Goal: Information Seeking & Learning: Learn about a topic

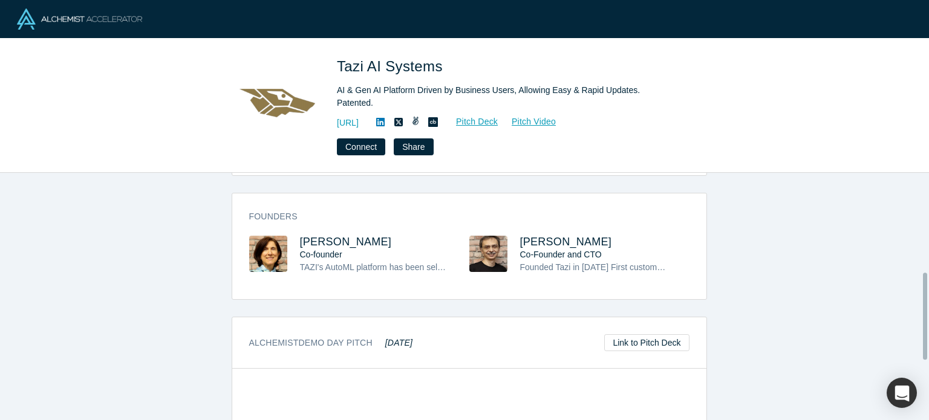
scroll to position [295, 0]
click at [336, 235] on span "[PERSON_NAME]" at bounding box center [346, 241] width 92 height 12
click at [538, 235] on span "Tanju Cataltepe" at bounding box center [566, 241] width 92 height 12
drag, startPoint x: 384, startPoint y: 230, endPoint x: 281, endPoint y: 219, distance: 104.0
click at [279, 219] on div "Founders Zehra Cataltepe Co-founder TAZI's AutoML platform has been selected Ga…" at bounding box center [469, 249] width 474 height 97
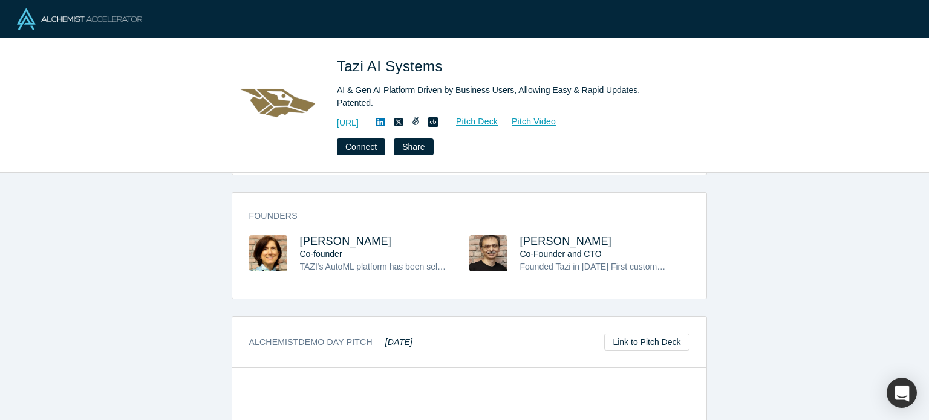
click at [382, 235] on h3 "Zehra Cataltepe" at bounding box center [374, 241] width 148 height 13
drag, startPoint x: 382, startPoint y: 226, endPoint x: 295, endPoint y: 226, distance: 86.5
click at [294, 235] on div "Zehra Cataltepe Co-founder TAZI's AutoML platform has been selected Gartner Coo…" at bounding box center [359, 262] width 220 height 55
copy span "Zehra Cataltepe"
drag, startPoint x: 607, startPoint y: 224, endPoint x: 516, endPoint y: 216, distance: 91.6
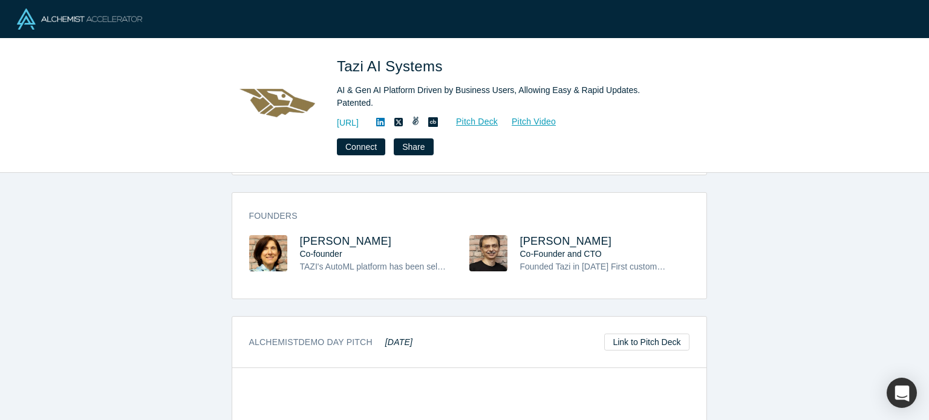
click at [516, 216] on div "Founders Zehra Cataltepe Co-founder TAZI's AutoML platform has been selected Ga…" at bounding box center [469, 249] width 474 height 97
copy span "Tanju Cataltepe"
drag, startPoint x: 463, startPoint y: 73, endPoint x: 341, endPoint y: 54, distance: 123.0
click at [341, 54] on div "Tazi AI Systems AI & Gen AI Platform Driven by Business Users, Allowing Easy & …" at bounding box center [464, 106] width 929 height 134
click at [457, 57] on h1 "Tazi AI Systems" at bounding box center [506, 67] width 339 height 22
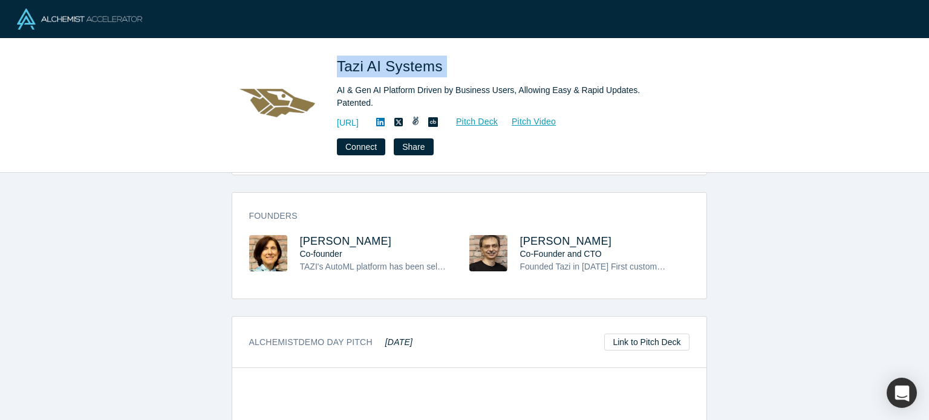
drag, startPoint x: 457, startPoint y: 57, endPoint x: 334, endPoint y: 76, distance: 124.9
click at [334, 76] on div "Tazi AI Systems AI & Gen AI Platform Driven by Business Users, Allowing Easy & …" at bounding box center [464, 106] width 475 height 100
copy span "Tazi AI Systems"
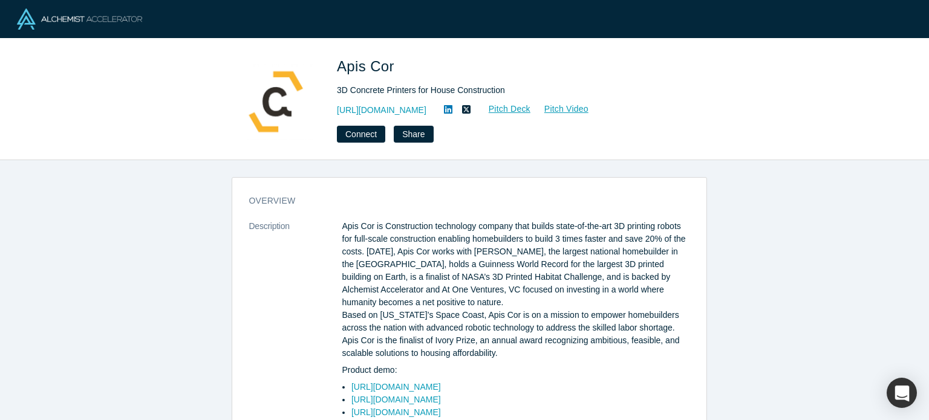
click at [438, 200] on h3 "overview" at bounding box center [460, 201] width 423 height 13
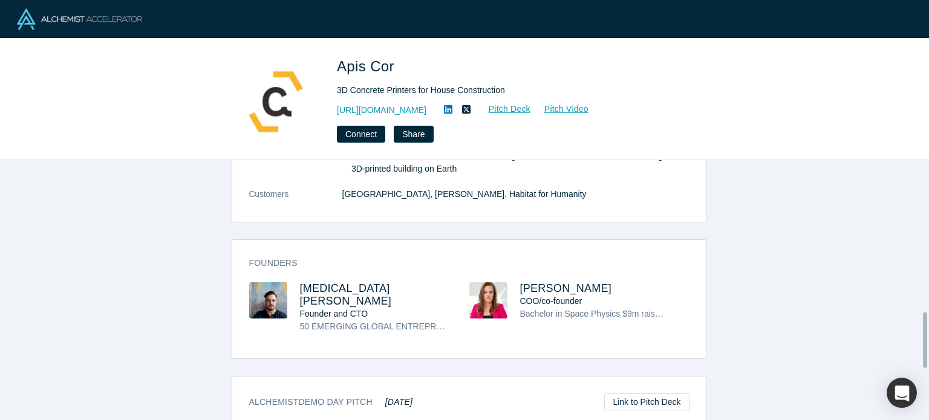
scroll to position [721, 0]
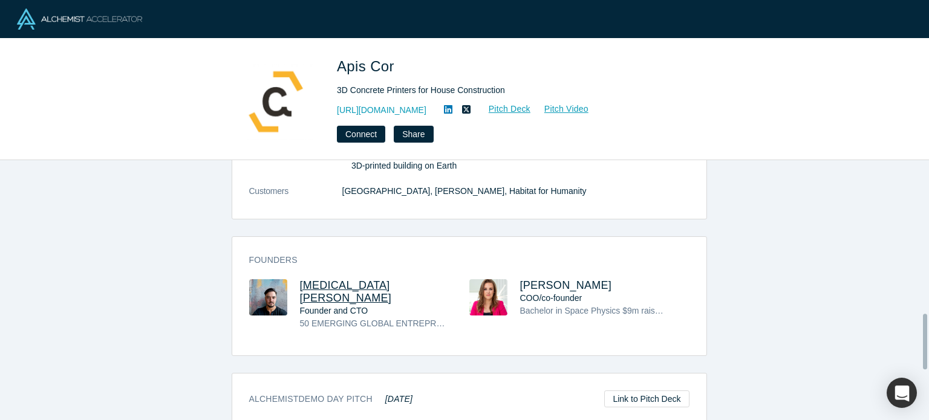
click at [362, 279] on span "Nikita Cheniuntai" at bounding box center [346, 291] width 92 height 25
click at [553, 279] on span "Anna Cheniuntai" at bounding box center [566, 285] width 92 height 12
drag, startPoint x: 405, startPoint y: 245, endPoint x: 297, endPoint y: 241, distance: 107.7
click at [300, 279] on h3 "Nikita Cheniuntai" at bounding box center [374, 291] width 148 height 25
copy span "Nikita Cheniuntai"
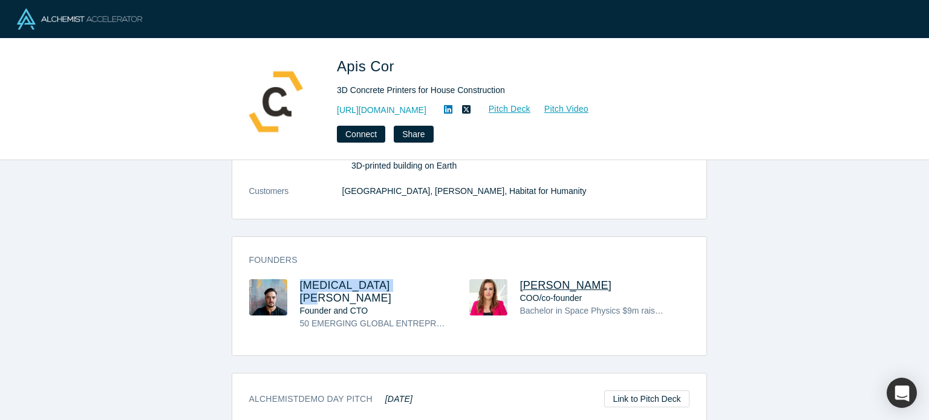
drag, startPoint x: 602, startPoint y: 244, endPoint x: 515, endPoint y: 242, distance: 87.1
click at [520, 279] on h3 "Anna Cheniuntai" at bounding box center [594, 285] width 148 height 13
copy span "Anna Cheniuntai"
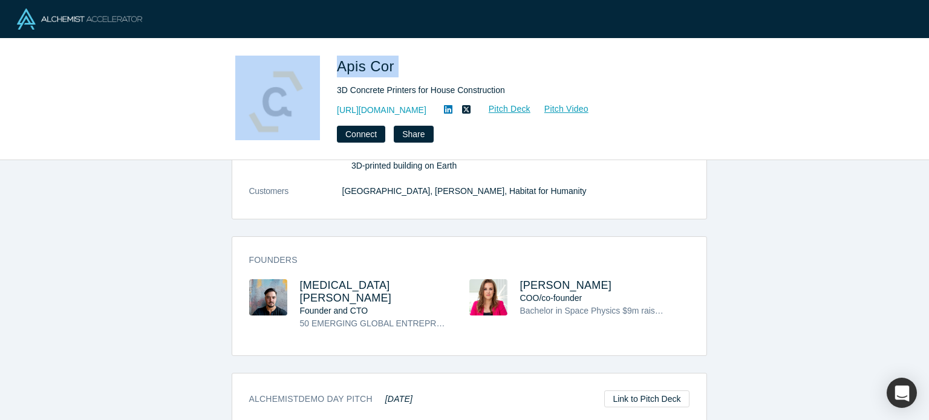
drag, startPoint x: 421, startPoint y: 67, endPoint x: 319, endPoint y: 59, distance: 103.1
click at [317, 59] on div "Apis Cor 3D Concrete Printers for House Construction https://www.apis-cor.com/ …" at bounding box center [464, 99] width 475 height 87
copy div "Apis Cor"
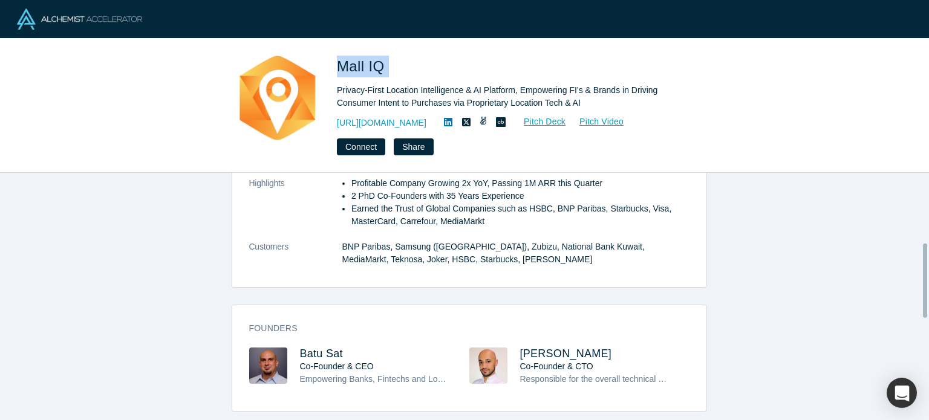
scroll to position [266, 0]
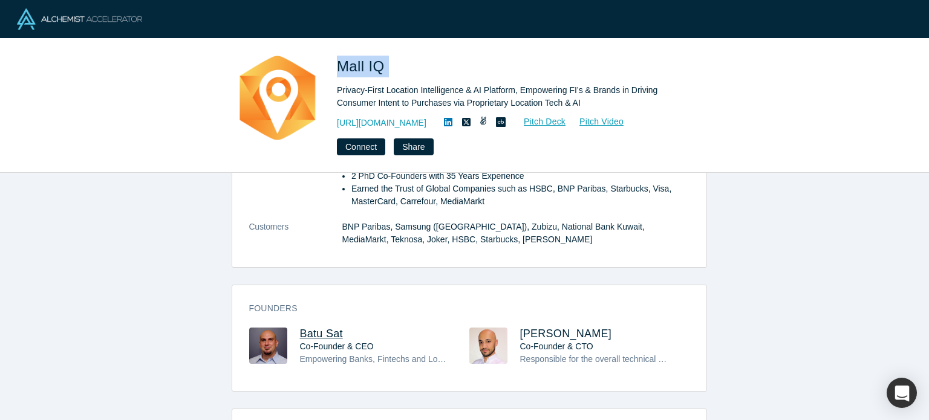
click at [319, 328] on span "Batu Sat" at bounding box center [321, 334] width 43 height 12
click at [537, 328] on span "Ferit Ozan Akgul" at bounding box center [566, 334] width 92 height 12
drag, startPoint x: 363, startPoint y: 311, endPoint x: 292, endPoint y: 309, distance: 71.4
click at [292, 309] on div "Founders Batu Sat Co-Founder & CEO Empowering Banks, Fintechs and Loyalty platf…" at bounding box center [469, 342] width 474 height 97
copy span "Batu Sat"
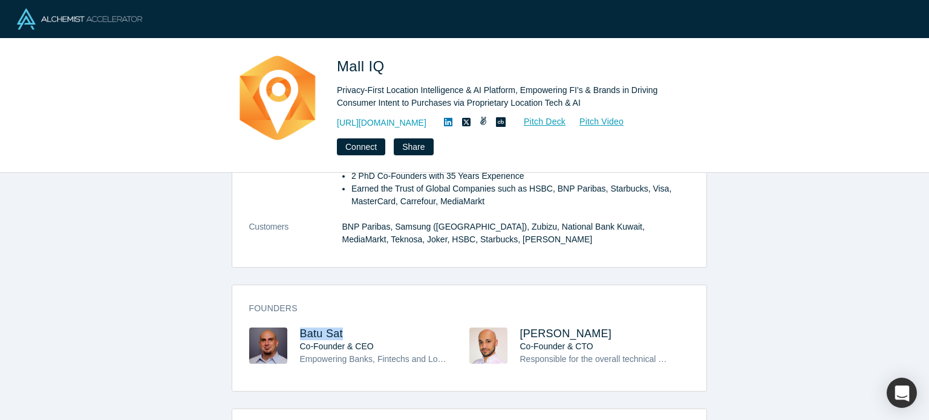
drag, startPoint x: 603, startPoint y: 322, endPoint x: 517, endPoint y: 302, distance: 88.1
click at [517, 302] on div "Founders Batu Sat Co-Founder & CEO Empowering Banks, Fintechs and Loyalty platf…" at bounding box center [469, 342] width 474 height 97
copy span "Ferit Ozan Akgul"
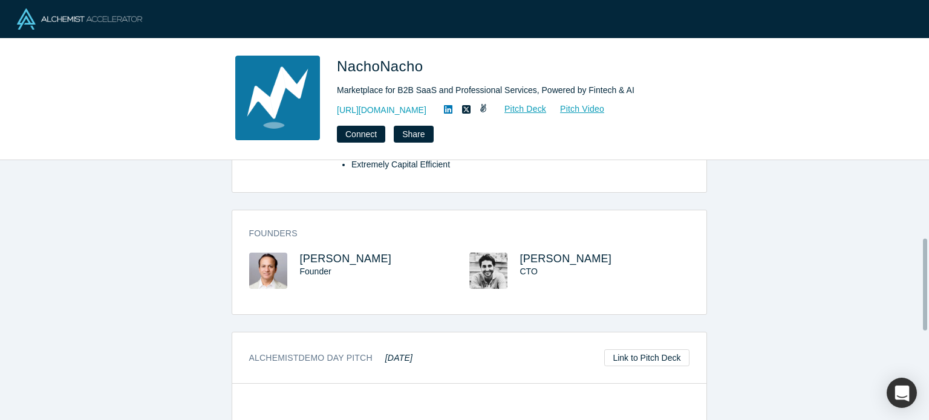
scroll to position [232, 0]
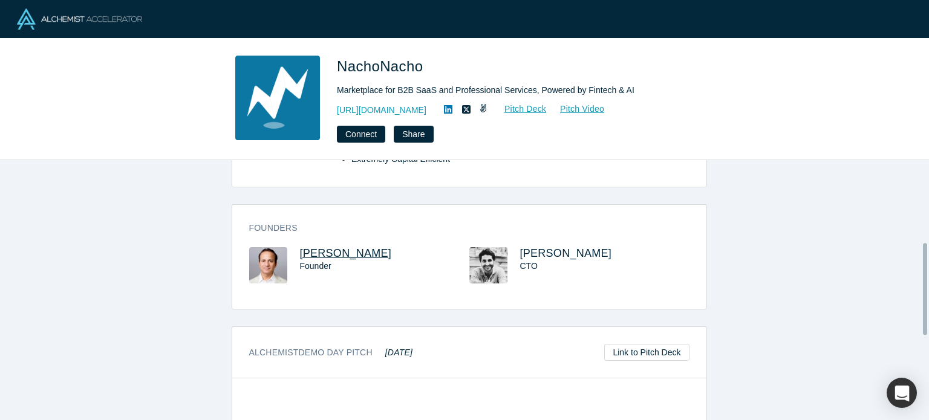
click at [336, 247] on span "Sanjay Goel" at bounding box center [346, 253] width 92 height 12
click at [531, 252] on span "Alan Szternberg" at bounding box center [566, 253] width 92 height 12
drag, startPoint x: 359, startPoint y: 255, endPoint x: 308, endPoint y: 245, distance: 51.0
click at [307, 247] on div "Sanjay Goel Founder" at bounding box center [384, 265] width 169 height 36
click at [369, 249] on h3 "Sanjay Goel" at bounding box center [374, 253] width 148 height 13
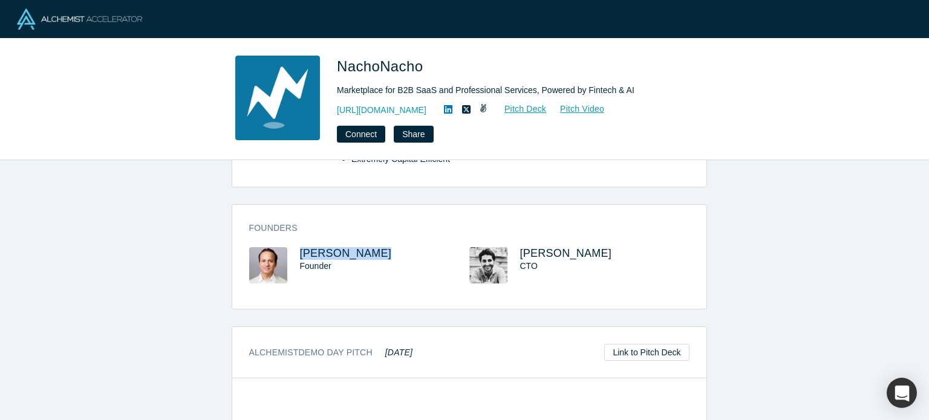
drag, startPoint x: 369, startPoint y: 249, endPoint x: 308, endPoint y: 241, distance: 61.0
click at [308, 241] on div "Founders Sanjay Goel Founder Alan Szternberg CTO" at bounding box center [469, 261] width 474 height 96
drag, startPoint x: 610, startPoint y: 255, endPoint x: 516, endPoint y: 246, distance: 94.2
click at [520, 247] on h3 "Alan Szternberg" at bounding box center [594, 253] width 148 height 13
copy span "Alan Szternberg"
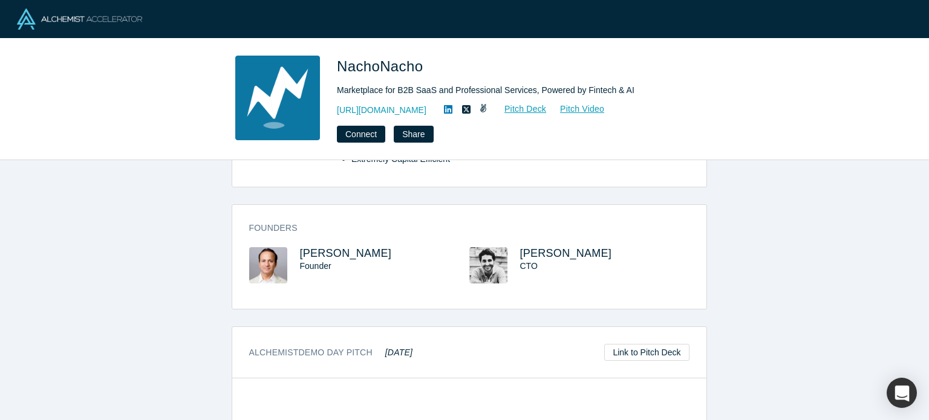
click at [438, 68] on h1 "NachoNacho" at bounding box center [506, 67] width 339 height 22
click at [422, 65] on span "NachoNacho" at bounding box center [382, 66] width 90 height 16
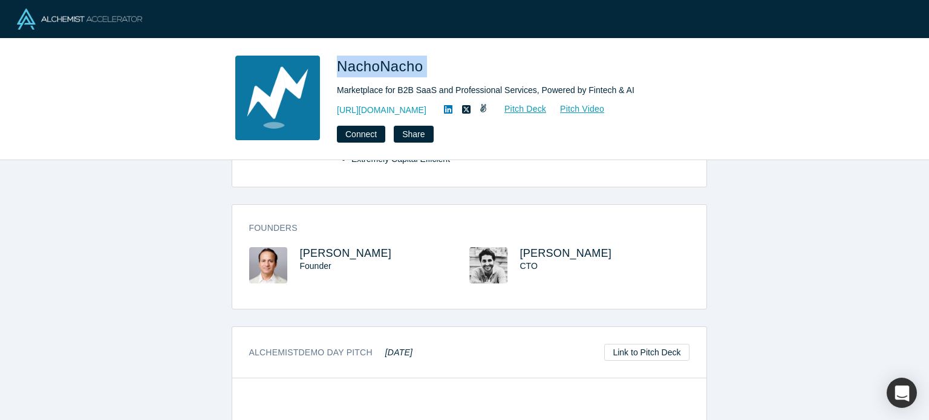
copy span "NachoNacho"
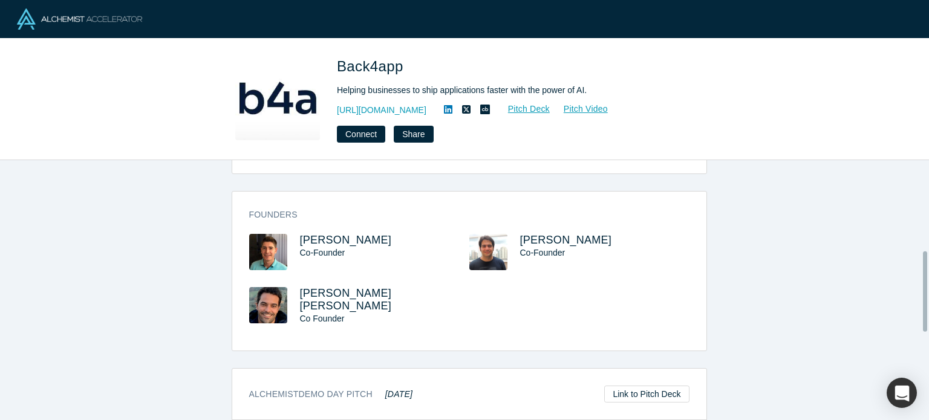
scroll to position [297, 0]
click at [358, 240] on span "George Batschinski" at bounding box center [346, 239] width 92 height 12
click at [538, 236] on span "Davi Macedo" at bounding box center [566, 239] width 92 height 12
drag, startPoint x: 355, startPoint y: 301, endPoint x: 355, endPoint y: 291, distance: 9.7
click at [355, 291] on div "Alysson Campos Melo Co Founder" at bounding box center [384, 306] width 169 height 38
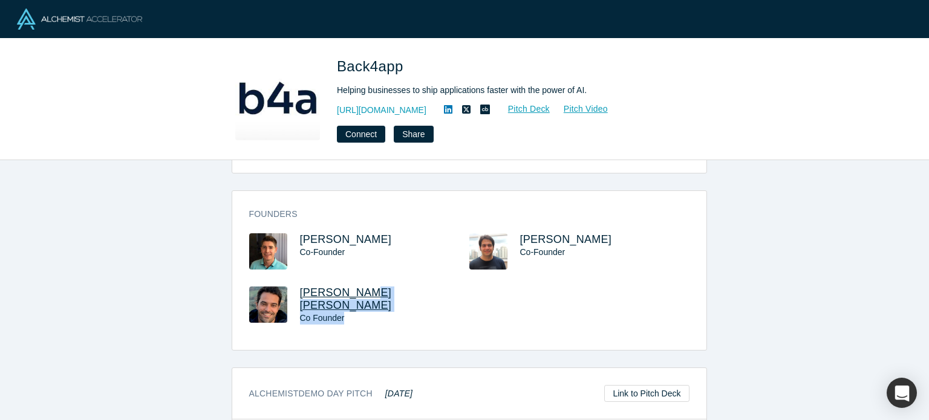
click at [355, 291] on span "Alysson Campos Melo" at bounding box center [346, 299] width 92 height 25
drag, startPoint x: 401, startPoint y: 237, endPoint x: 296, endPoint y: 235, distance: 105.8
click at [300, 235] on h3 "George Batschinski" at bounding box center [374, 239] width 148 height 13
copy span "George Batschinski"
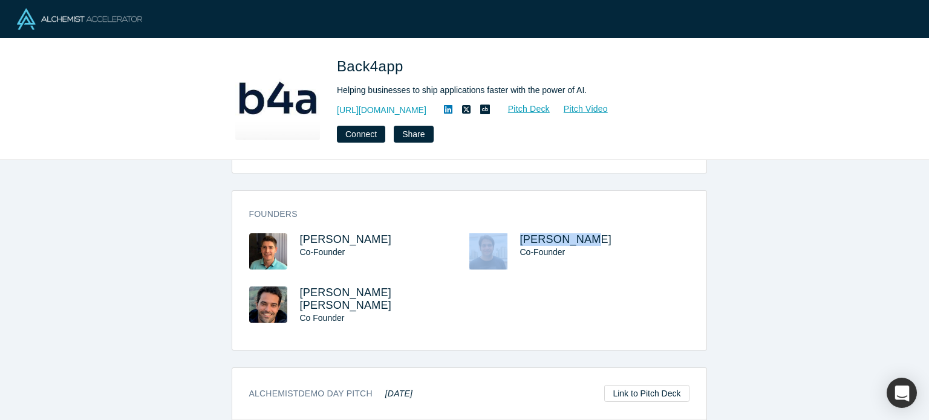
drag, startPoint x: 508, startPoint y: 229, endPoint x: 597, endPoint y: 229, distance: 89.5
click at [597, 229] on div "Founders George Batschinski Co-Founder Davi Macedo Co-Founder Alysson Campos Me…" at bounding box center [469, 275] width 474 height 151
drag, startPoint x: 594, startPoint y: 239, endPoint x: 518, endPoint y: 224, distance: 77.6
click at [516, 224] on div "Founders George Batschinski Co-Founder Davi Macedo Co-Founder Alysson Campos Me…" at bounding box center [469, 275] width 474 height 151
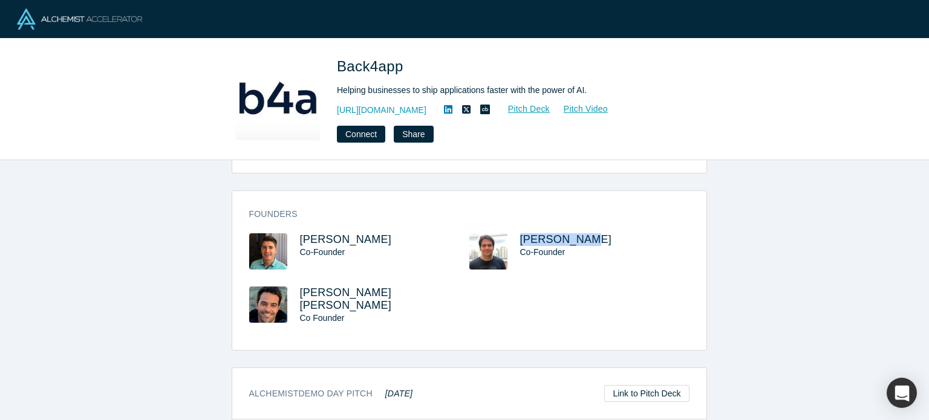
copy span "Davi Macedo"
click at [403, 64] on span "Back4app" at bounding box center [372, 66] width 71 height 16
copy span "Back4app"
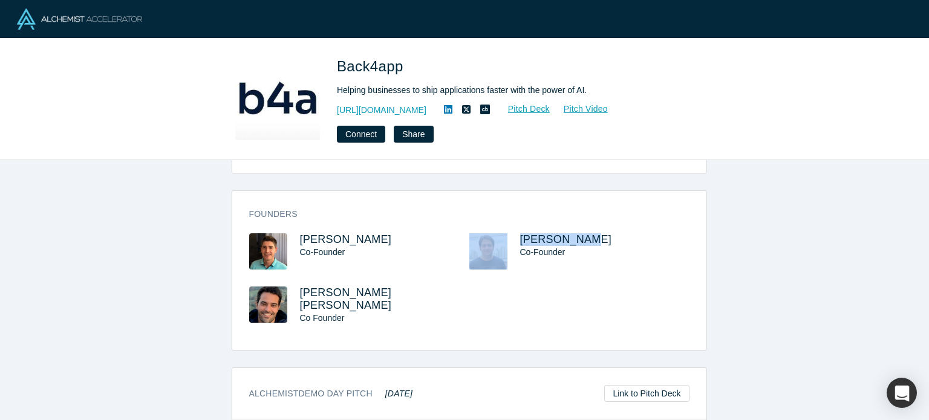
drag, startPoint x: 597, startPoint y: 242, endPoint x: 502, endPoint y: 236, distance: 95.1
click at [503, 236] on div "Davi Macedo Co-Founder" at bounding box center [579, 259] width 220 height 53
copy div "Davi Macedo"
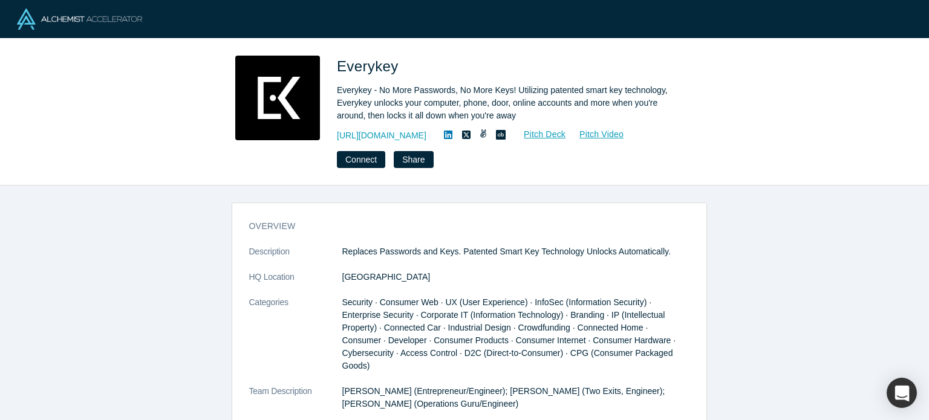
scroll to position [423, 0]
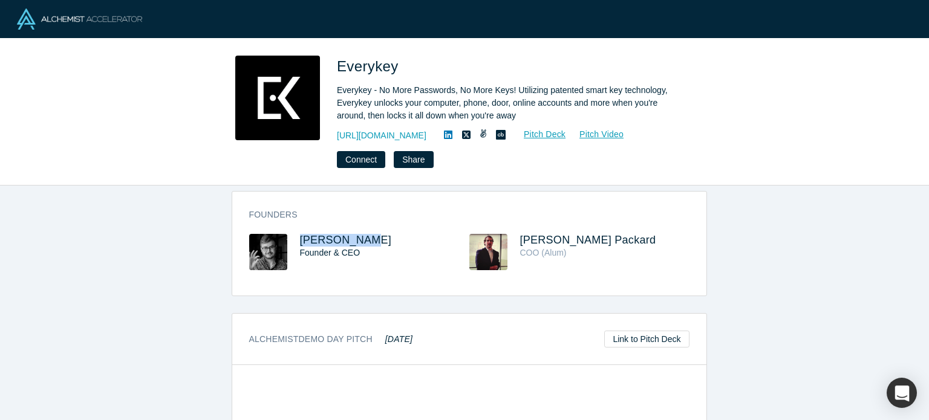
drag, startPoint x: 380, startPoint y: 225, endPoint x: 291, endPoint y: 217, distance: 88.6
click at [291, 218] on div "Founders Chris Wentz Founder & CEO McKelvey Packard COO (Alum)" at bounding box center [469, 248] width 474 height 96
copy span "Chris Wentz"
click at [440, 74] on h1 "Everykey" at bounding box center [506, 67] width 339 height 22
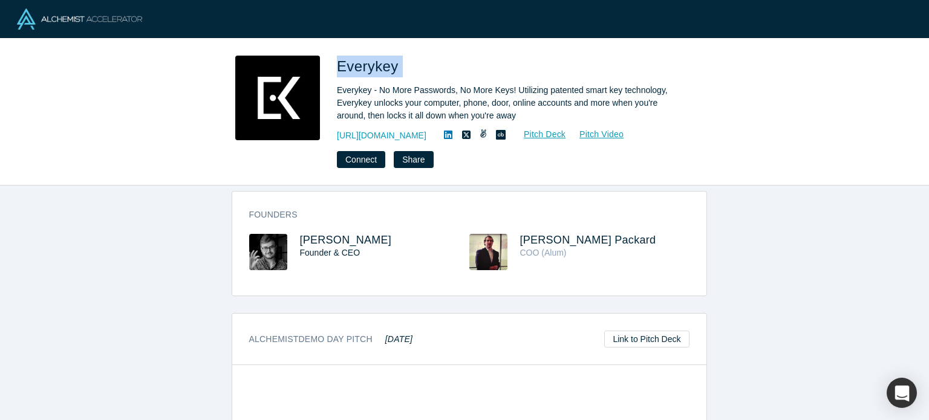
click at [440, 74] on h1 "Everykey" at bounding box center [506, 67] width 339 height 22
copy span "Everykey"
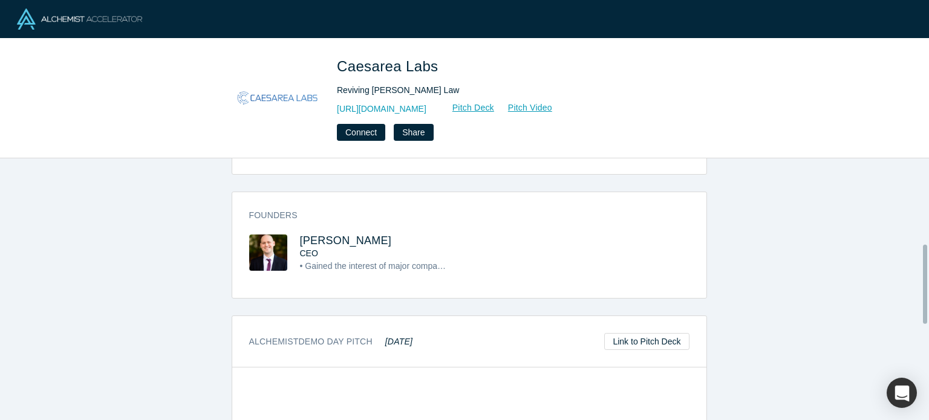
scroll to position [371, 0]
click at [343, 239] on span "[PERSON_NAME]" at bounding box center [346, 239] width 92 height 12
click at [460, 57] on h1 "Caesarea Labs" at bounding box center [506, 67] width 339 height 22
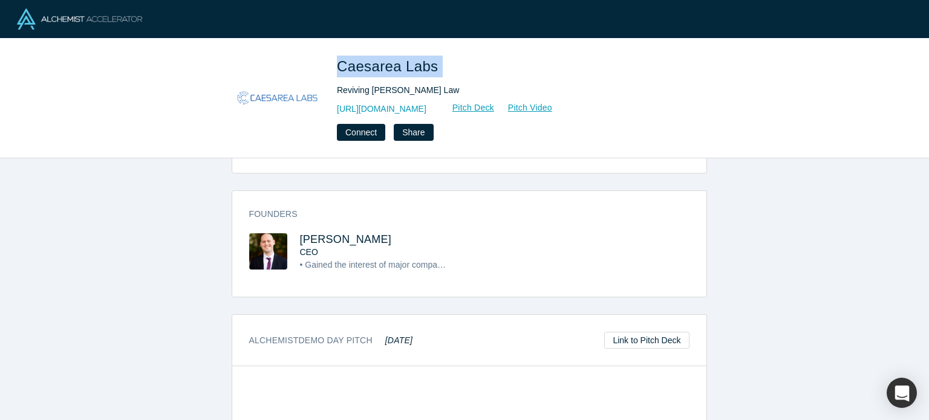
click at [460, 57] on h1 "Caesarea Labs" at bounding box center [506, 67] width 339 height 22
copy span "Caesarea Labs"
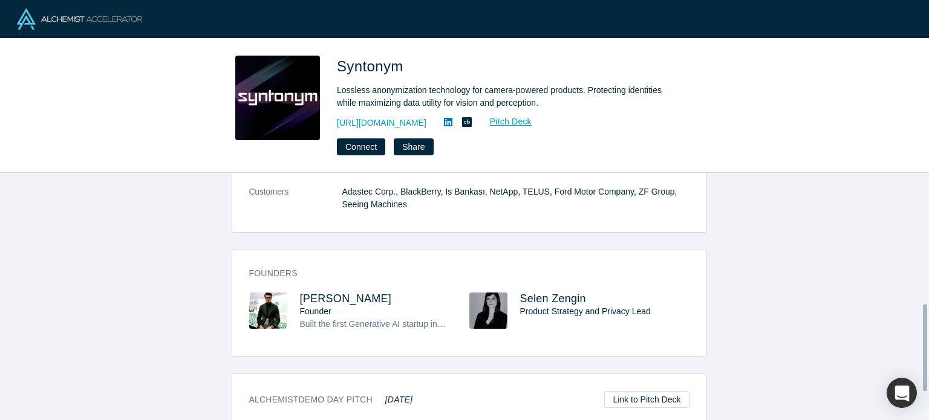
scroll to position [453, 0]
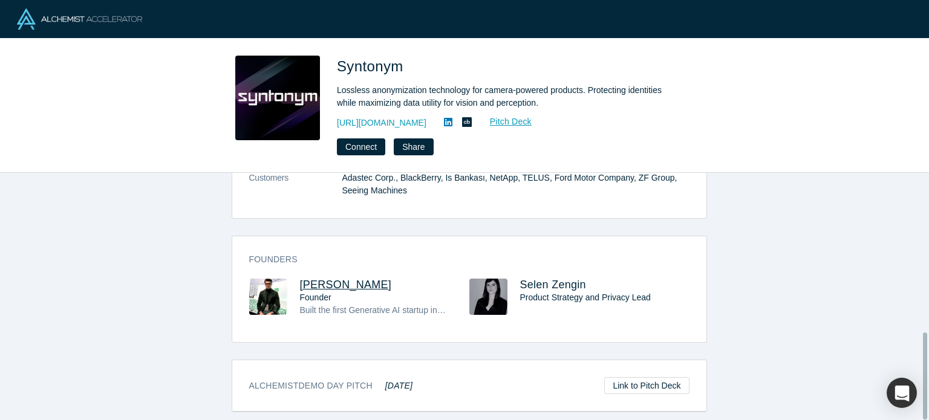
click at [349, 279] on span "[PERSON_NAME]" at bounding box center [346, 285] width 92 height 12
drag, startPoint x: 389, startPoint y: 276, endPoint x: 296, endPoint y: 265, distance: 94.4
click at [296, 265] on div "Founders [PERSON_NAME] Founder Built the first Generative AI startup in [GEOGRA…" at bounding box center [469, 293] width 474 height 97
copy span "[PERSON_NAME]"
click at [464, 64] on h1 "Syntonym" at bounding box center [506, 67] width 339 height 22
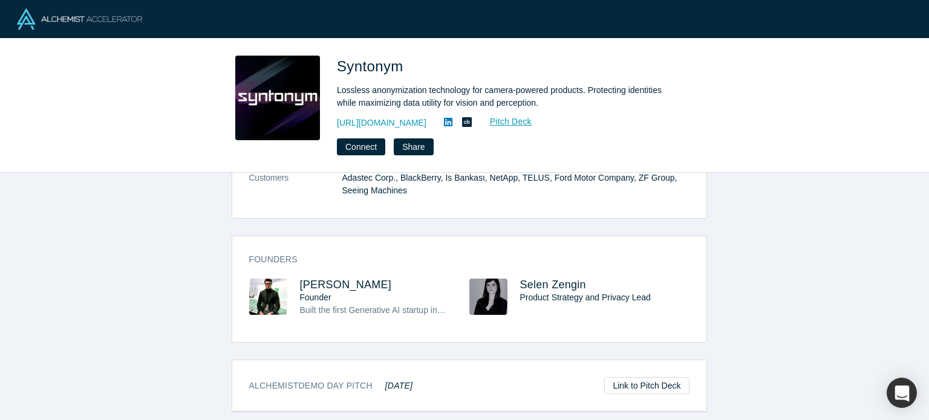
click at [464, 64] on h1 "Syntonym" at bounding box center [506, 67] width 339 height 22
click at [428, 67] on h1 "Syntonym" at bounding box center [506, 67] width 339 height 22
click at [414, 66] on h1 "Syntonym" at bounding box center [506, 67] width 339 height 22
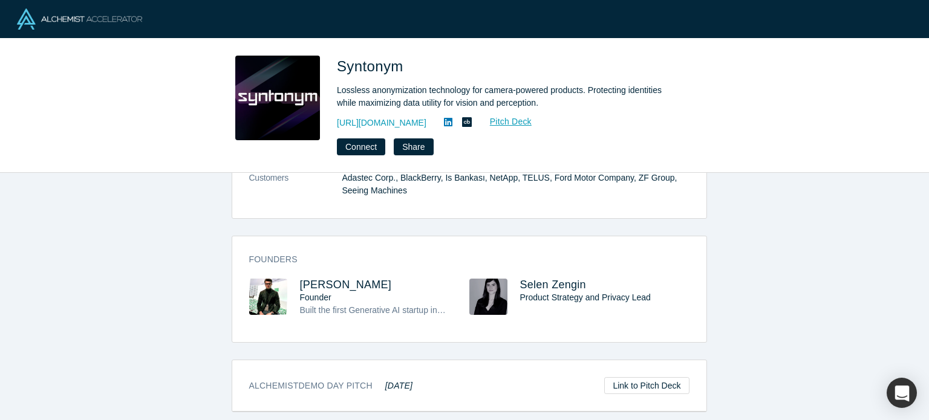
click at [414, 66] on h1 "Syntonym" at bounding box center [506, 67] width 339 height 22
copy span "Syntonym"
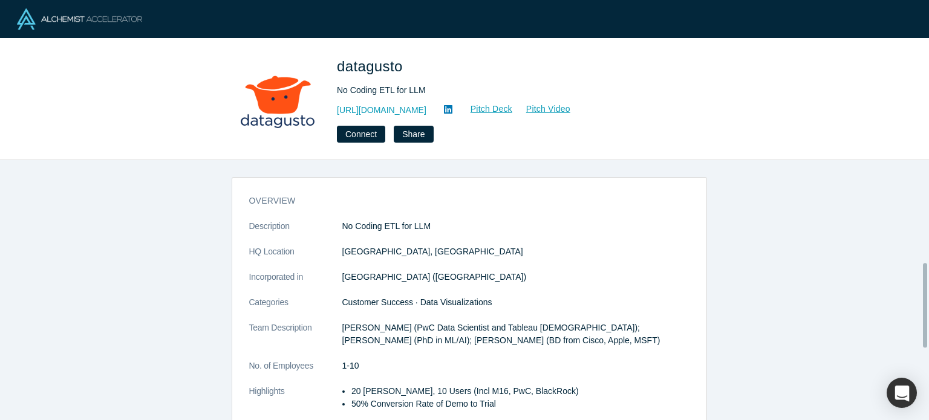
scroll to position [311, 0]
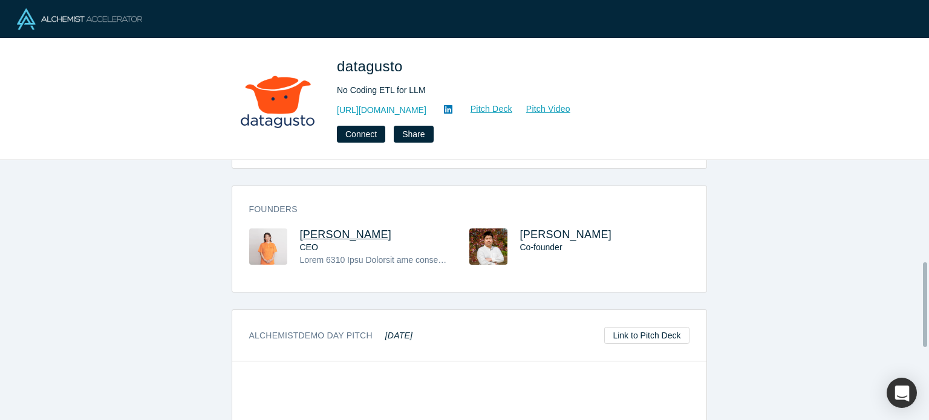
click at [323, 234] on span "[PERSON_NAME]" at bounding box center [346, 235] width 92 height 12
click at [539, 233] on span "Tatsuya Nakamura" at bounding box center [566, 235] width 92 height 12
drag, startPoint x: 356, startPoint y: 231, endPoint x: 278, endPoint y: 232, distance: 77.4
click at [278, 232] on div "Mao Parr CEO" at bounding box center [359, 256] width 220 height 55
copy div "Mao Parr"
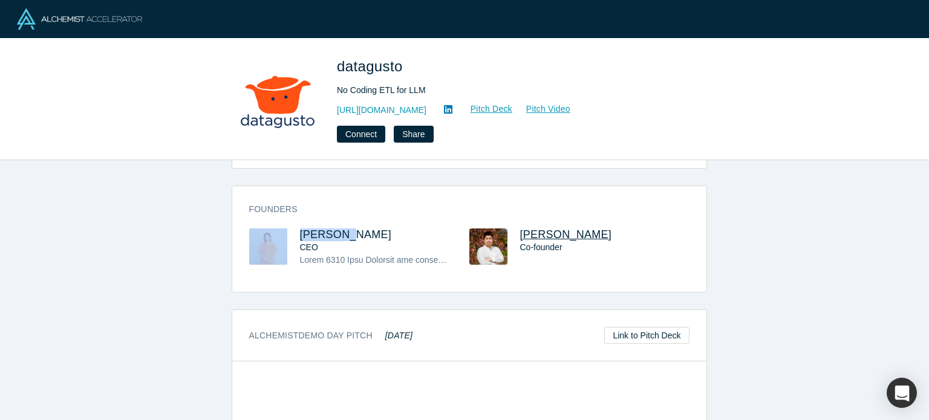
drag, startPoint x: 612, startPoint y: 234, endPoint x: 518, endPoint y: 228, distance: 94.5
click at [520, 229] on h3 "Tatsuya Nakamura" at bounding box center [594, 235] width 148 height 13
copy span "Tatsuya Nakamura"
drag, startPoint x: 362, startPoint y: 230, endPoint x: 294, endPoint y: 227, distance: 68.4
click at [294, 227] on div "Founders Mao Parr CEO Tatsuya Nakamura Co-founder" at bounding box center [469, 243] width 474 height 97
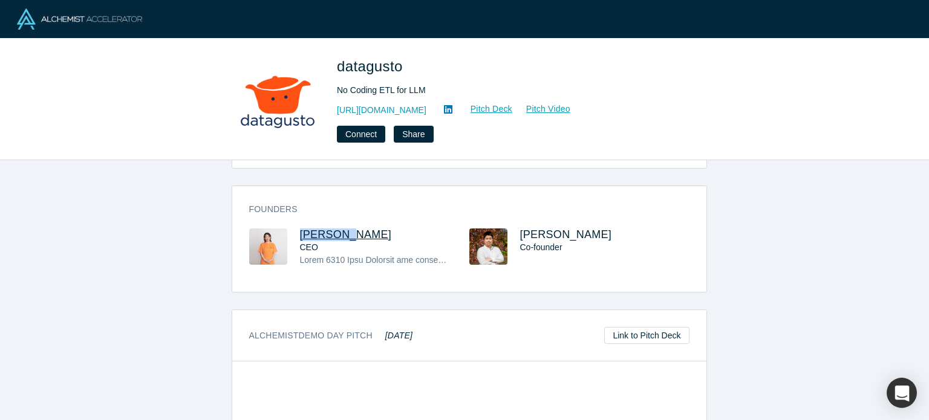
copy span "Mao Parr"
click at [434, 64] on h1 "datagusto" at bounding box center [506, 67] width 339 height 22
click at [420, 63] on h1 "datagusto" at bounding box center [506, 67] width 339 height 22
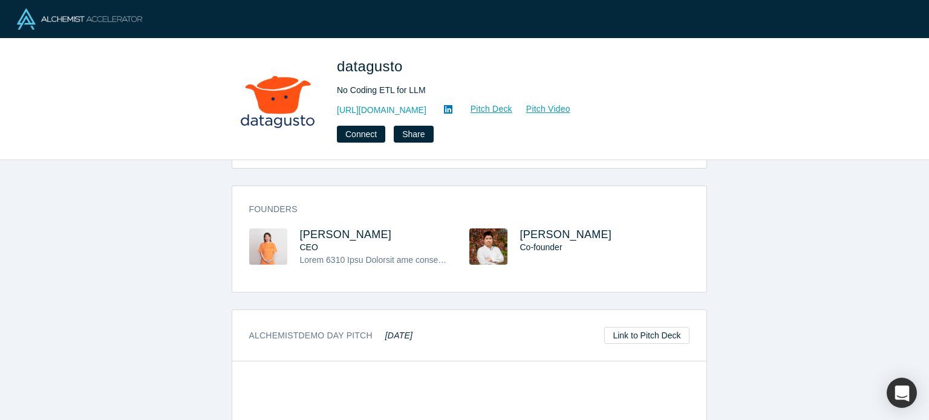
click at [412, 67] on h1 "datagusto" at bounding box center [506, 67] width 339 height 22
copy span "datagusto"
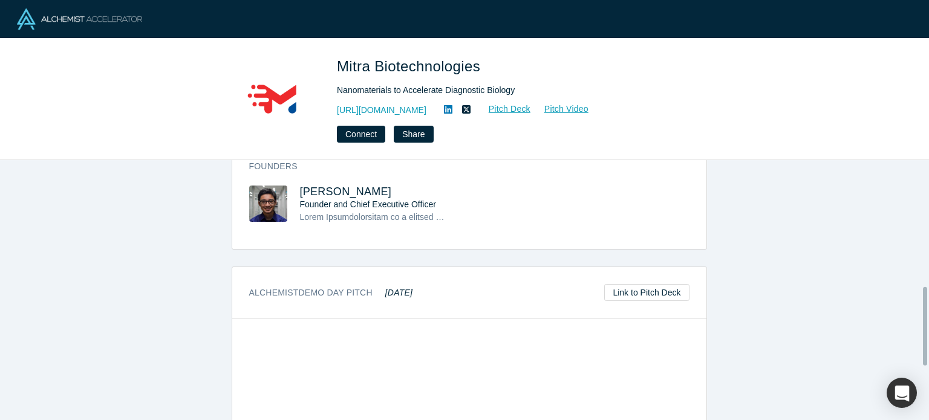
scroll to position [431, 0]
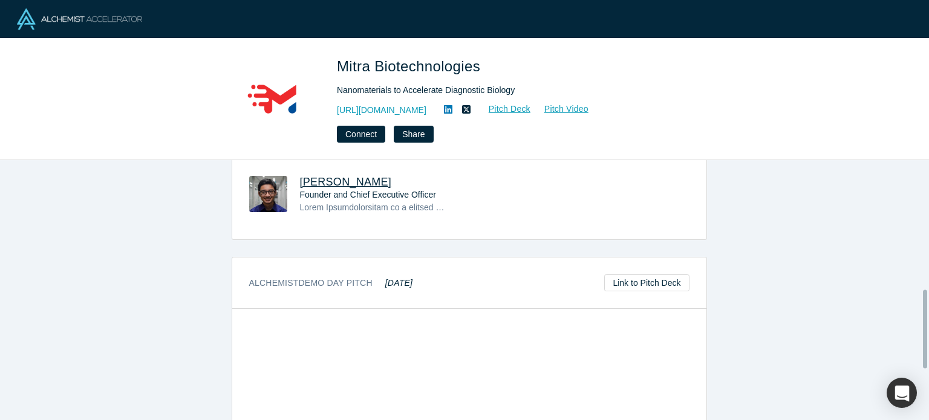
click at [317, 176] on span "[PERSON_NAME]" at bounding box center [346, 182] width 92 height 12
drag, startPoint x: 365, startPoint y: 177, endPoint x: 293, endPoint y: 169, distance: 72.9
click at [293, 169] on div "Founders [PERSON_NAME] Founder and Chief Executive Officer" at bounding box center [469, 190] width 474 height 97
copy span "[PERSON_NAME]"
click at [490, 63] on h1 "Mitra Biotechnologies" at bounding box center [506, 67] width 339 height 22
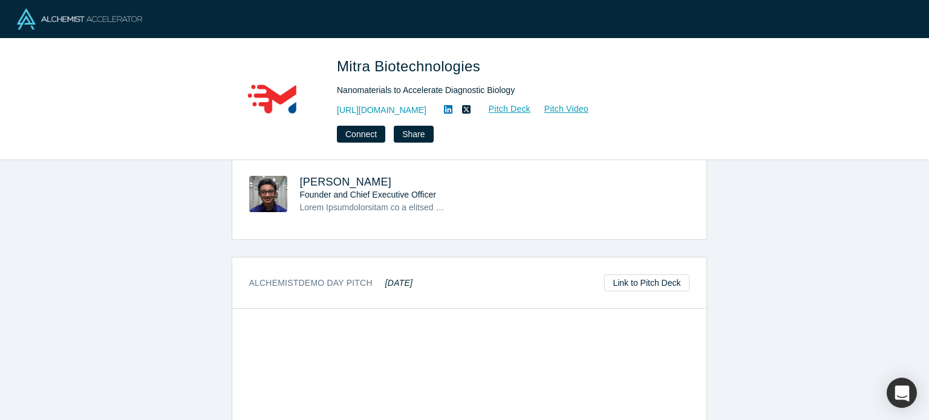
click at [490, 63] on h1 "Mitra Biotechnologies" at bounding box center [506, 67] width 339 height 22
copy span "Mitra Biotechnologies"
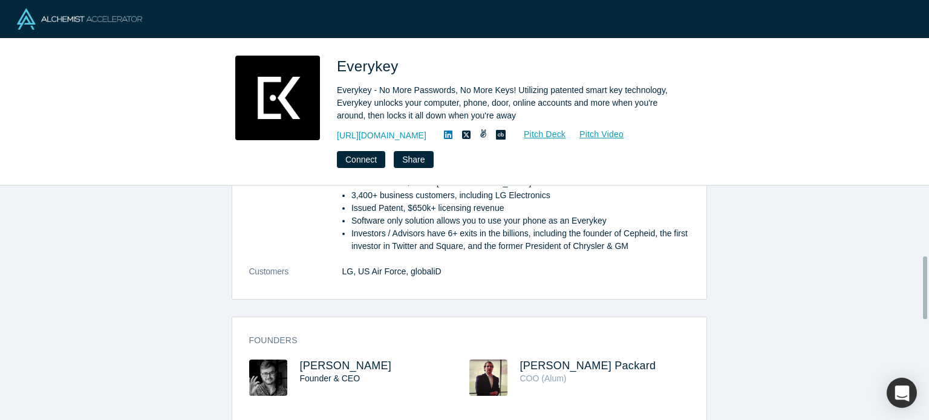
scroll to position [302, 0]
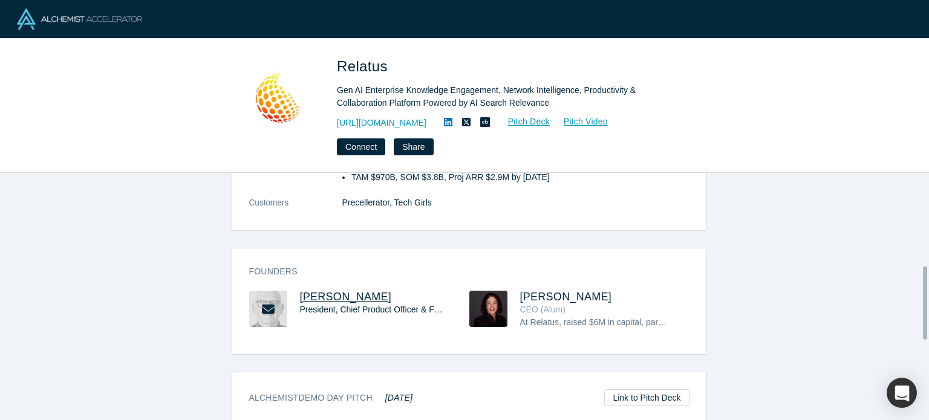
scroll to position [317, 0]
click at [327, 290] on span "[PERSON_NAME]" at bounding box center [346, 296] width 92 height 12
click at [520, 290] on span "[PERSON_NAME]" at bounding box center [566, 296] width 92 height 12
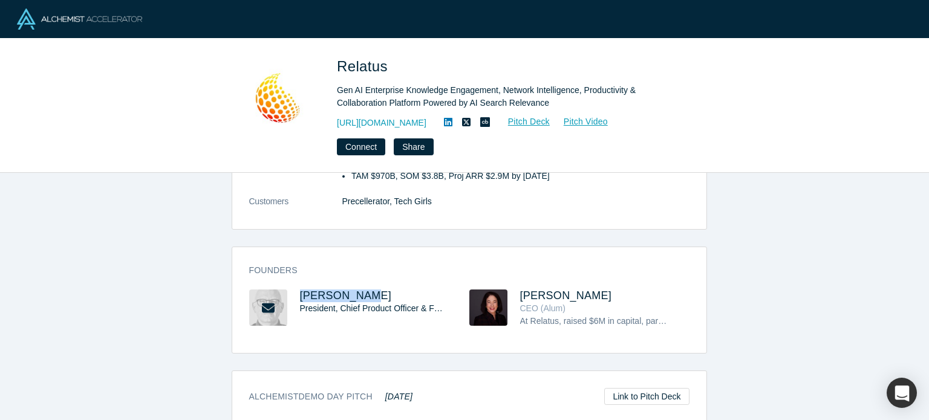
drag, startPoint x: 375, startPoint y: 282, endPoint x: 293, endPoint y: 273, distance: 82.1
click at [293, 274] on div "Founders [PERSON_NAME] President, Chief Product Officer & Founder [PERSON_NAME]…" at bounding box center [469, 304] width 474 height 97
copy span "[PERSON_NAME]"
click at [590, 290] on h3 "Joyce Reitman" at bounding box center [594, 296] width 148 height 13
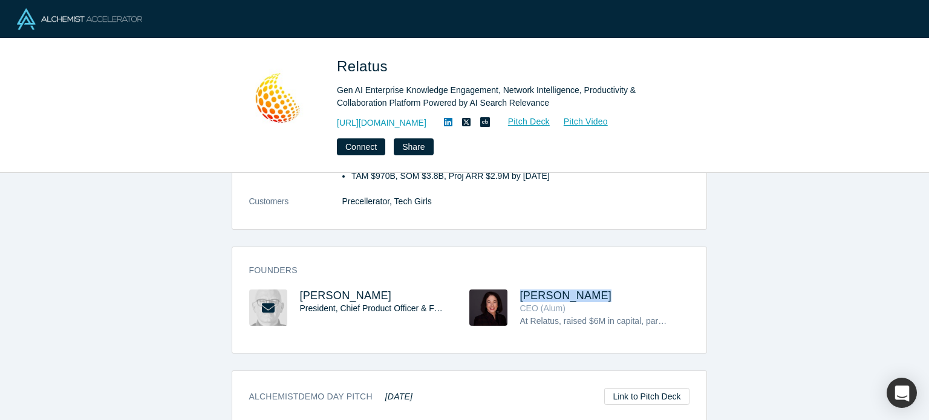
click at [590, 290] on h3 "Joyce Reitman" at bounding box center [594, 296] width 148 height 13
copy span "Joyce Reitman"
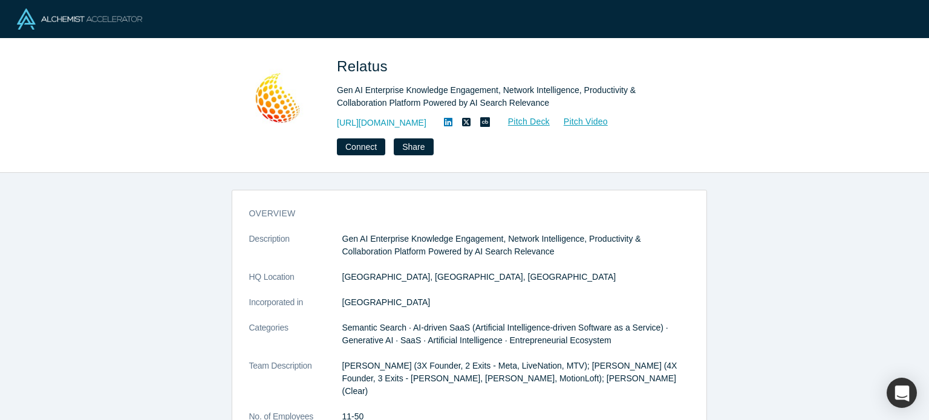
click at [383, 65] on span "Relatus" at bounding box center [364, 66] width 55 height 16
copy span "Relatus"
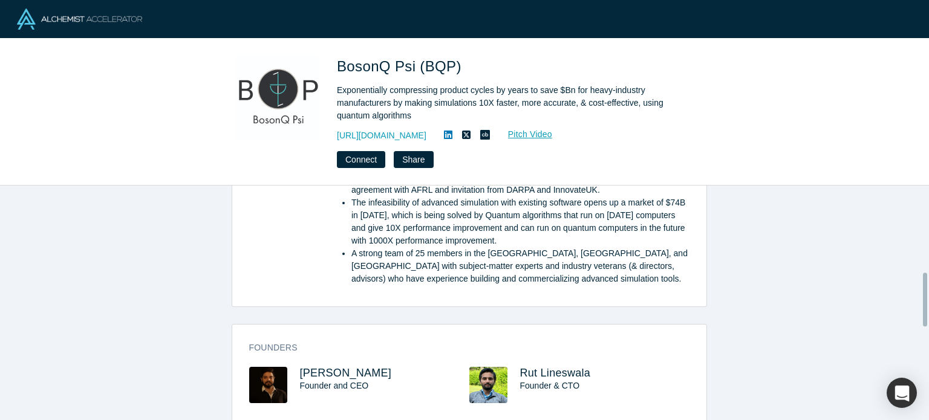
scroll to position [420, 0]
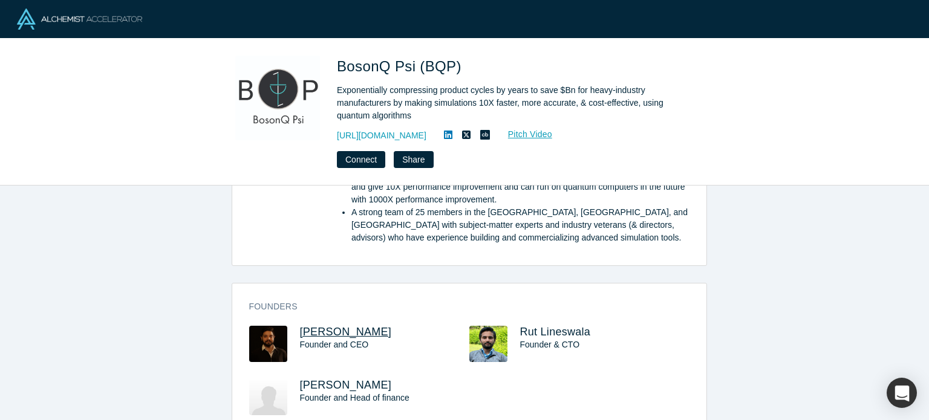
click at [346, 328] on span "Abhishek Chopra" at bounding box center [346, 332] width 92 height 12
click at [527, 328] on span "Rut Lineswala" at bounding box center [555, 332] width 71 height 12
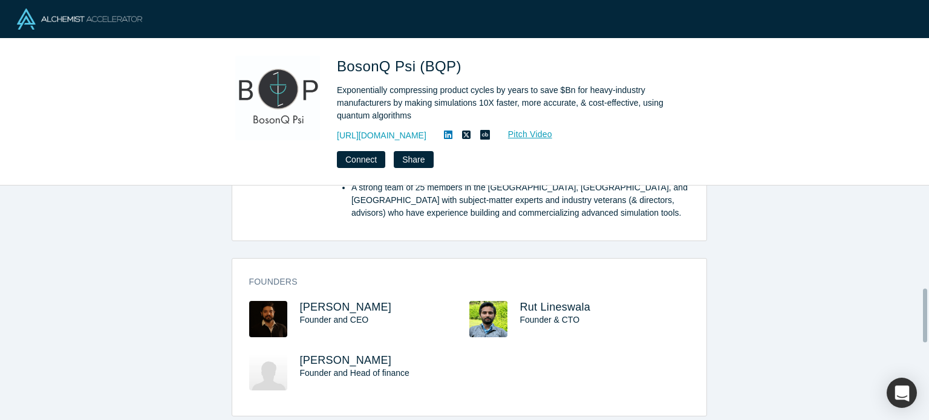
scroll to position [452, 0]
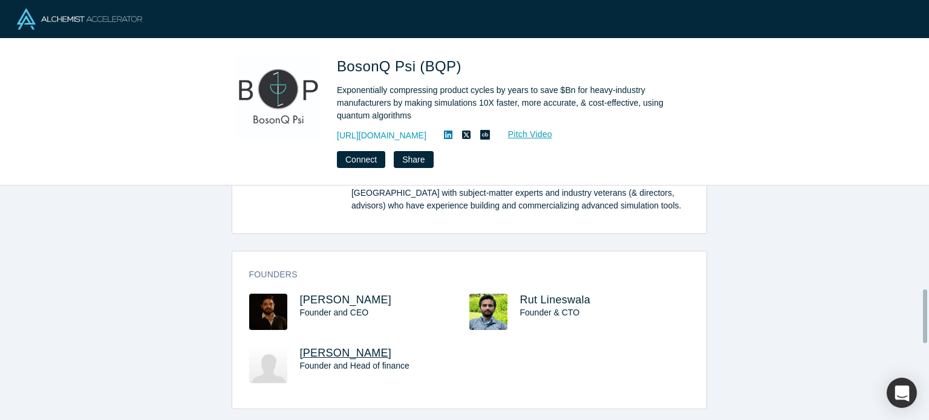
click at [329, 349] on span "Jash Minocha" at bounding box center [346, 353] width 92 height 12
drag, startPoint x: 387, startPoint y: 299, endPoint x: 293, endPoint y: 290, distance: 94.1
click at [293, 290] on div "Founders Abhishek Chopra Founder and CEO Rut Lineswala Founder & CTO Jash Minoc…" at bounding box center [469, 334] width 474 height 149
copy span "Abhishek Chopra"
drag, startPoint x: 602, startPoint y: 298, endPoint x: 512, endPoint y: 287, distance: 90.7
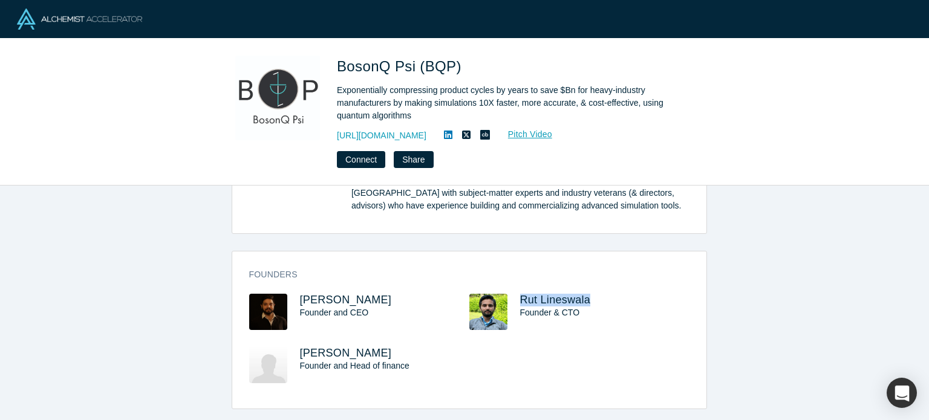
click at [512, 287] on div "Founders Abhishek Chopra Founder and CEO Rut Lineswala Founder & CTO Jash Minoc…" at bounding box center [469, 334] width 474 height 149
copy span "Rut Lineswala"
click at [463, 61] on h1 "BosonQ Psi (BQP)" at bounding box center [506, 67] width 339 height 22
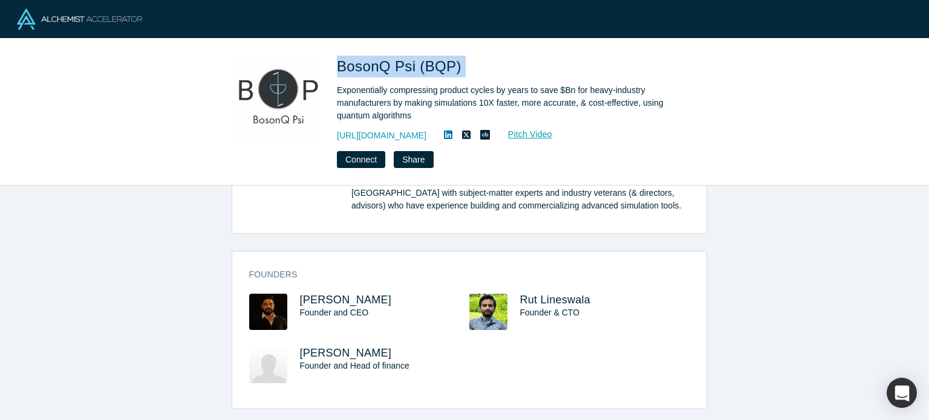
copy span "BosonQ Psi (BQP)"
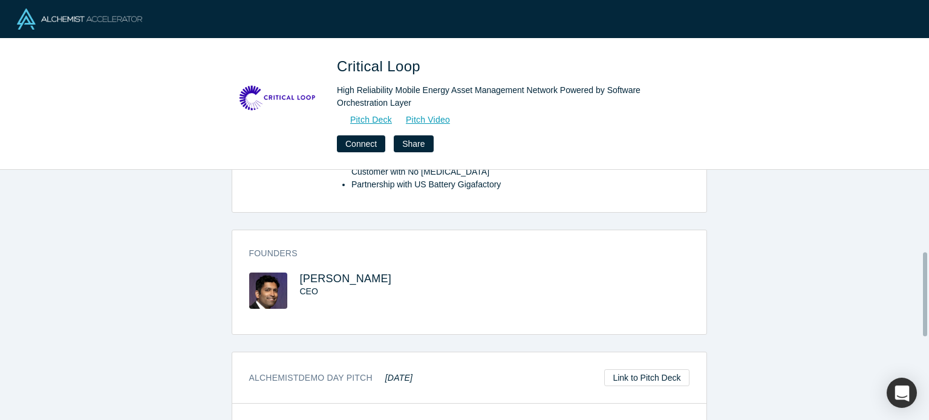
scroll to position [241, 0]
click at [345, 273] on span "[PERSON_NAME]" at bounding box center [346, 279] width 92 height 12
drag, startPoint x: 398, startPoint y: 263, endPoint x: 293, endPoint y: 260, distance: 105.3
click at [293, 273] on div "[PERSON_NAME] CEO" at bounding box center [359, 299] width 220 height 53
copy span "[PERSON_NAME]"
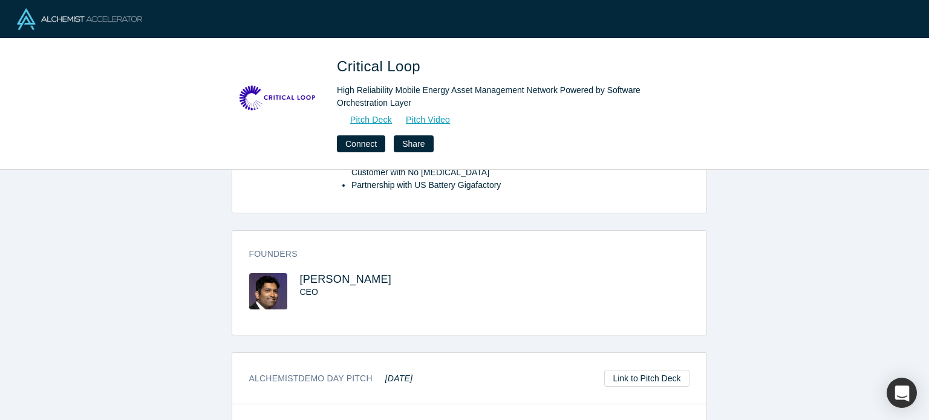
copy span "[PERSON_NAME]"
click at [425, 70] on h1 "Critical Loop" at bounding box center [506, 67] width 339 height 22
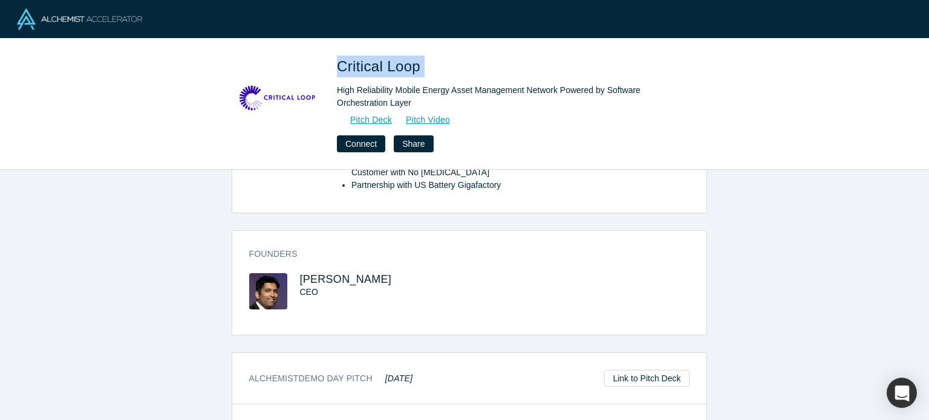
click at [425, 70] on h1 "Critical Loop" at bounding box center [506, 67] width 339 height 22
copy span "Critical Loop"
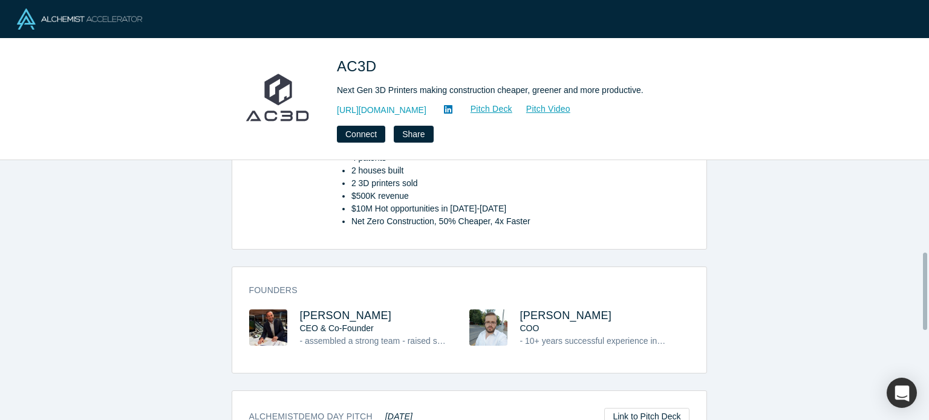
scroll to position [368, 0]
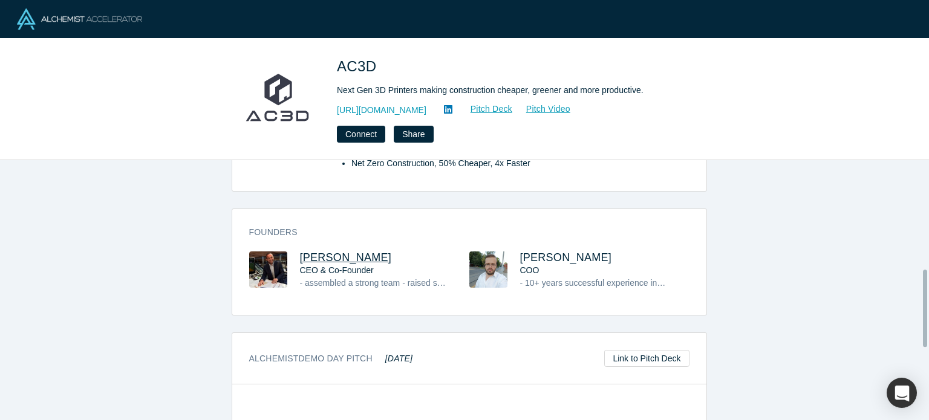
click at [345, 257] on span "[PERSON_NAME]" at bounding box center [346, 258] width 92 height 12
drag, startPoint x: 380, startPoint y: 256, endPoint x: 290, endPoint y: 256, distance: 90.1
click at [290, 256] on div "Boris Kozlov CEO & Co-Founder - assembled a strong team - raised seed funding (…" at bounding box center [359, 279] width 220 height 55
copy span "Boris Kozlov"
click at [564, 255] on span "Max Bezrukov" at bounding box center [566, 258] width 92 height 12
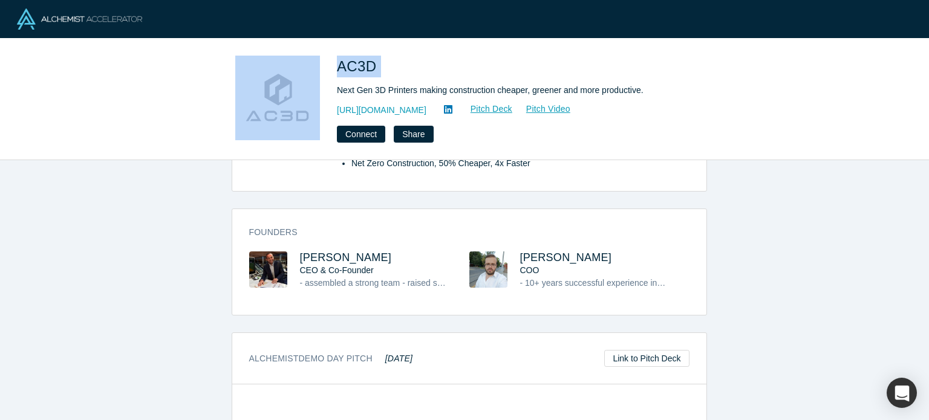
drag, startPoint x: 380, startPoint y: 65, endPoint x: 319, endPoint y: 57, distance: 61.0
click at [319, 57] on div "AC3D Next Gen 3D Printers making construction cheaper, greener and more product…" at bounding box center [464, 99] width 475 height 87
copy div "AC3D"
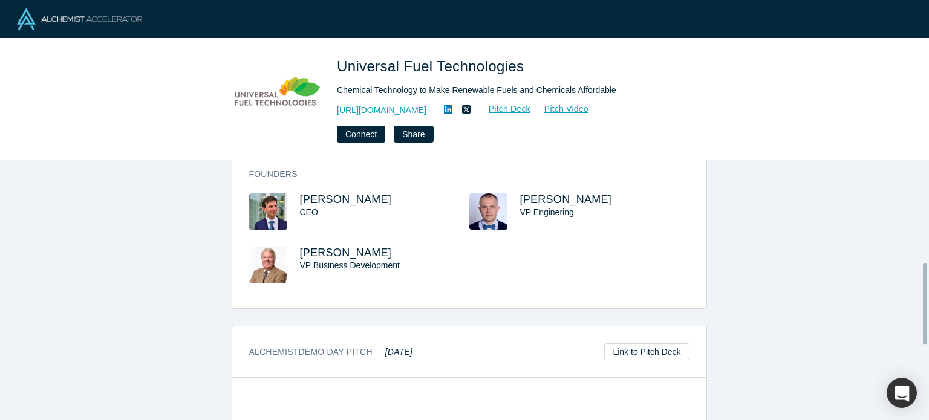
scroll to position [329, 0]
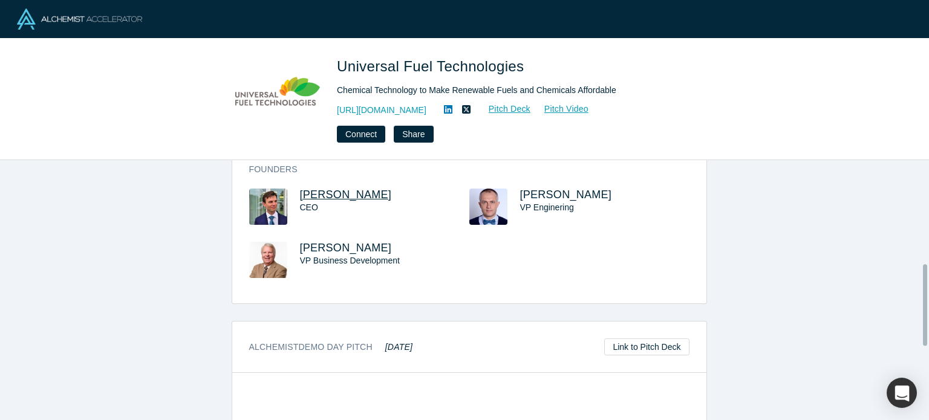
click at [337, 193] on span "[PERSON_NAME]" at bounding box center [346, 195] width 92 height 12
drag, startPoint x: 379, startPoint y: 189, endPoint x: 293, endPoint y: 191, distance: 85.9
click at [293, 191] on div "[PERSON_NAME] CEO" at bounding box center [359, 215] width 220 height 53
copy span "[PERSON_NAME]"
click at [521, 65] on span "Universal Fuel Technologies" at bounding box center [432, 66] width 191 height 16
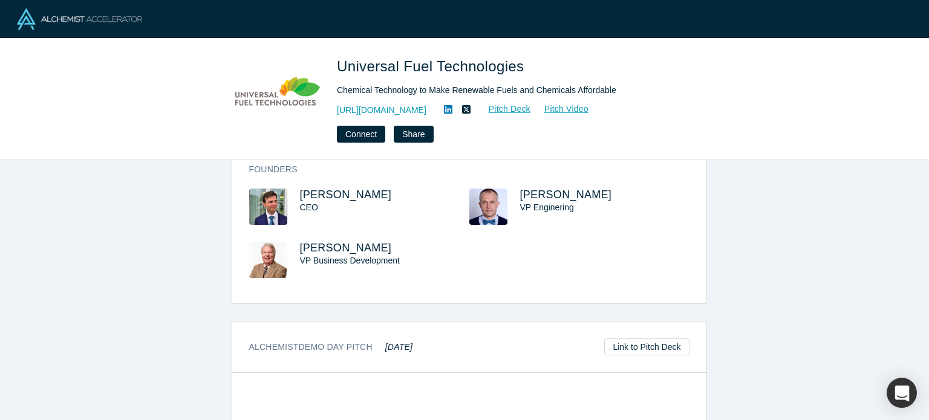
click at [521, 65] on span "Universal Fuel Technologies" at bounding box center [432, 66] width 191 height 16
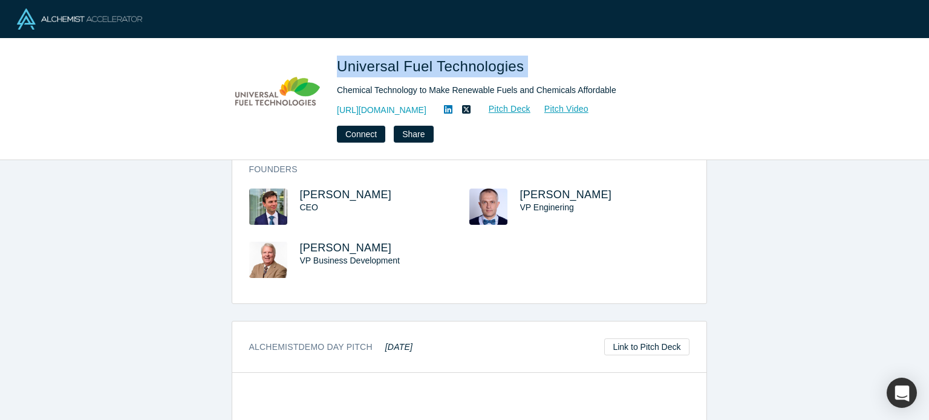
click at [521, 65] on span "Universal Fuel Technologies" at bounding box center [432, 66] width 191 height 16
copy span "Universal Fuel Technologies"
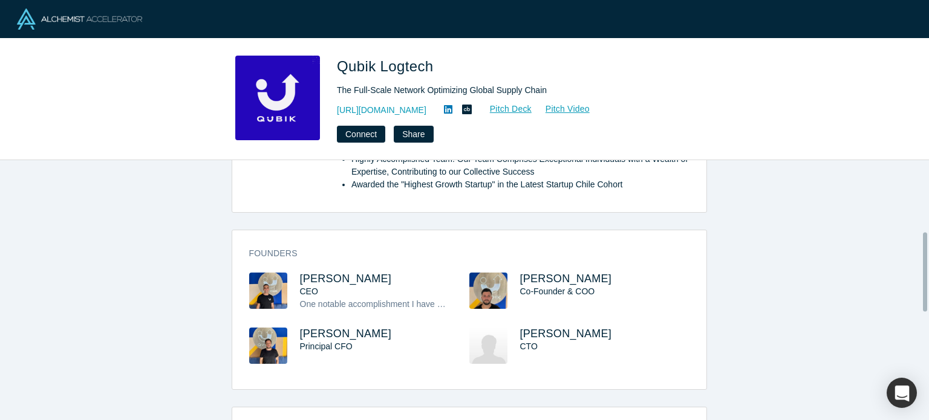
scroll to position [272, 0]
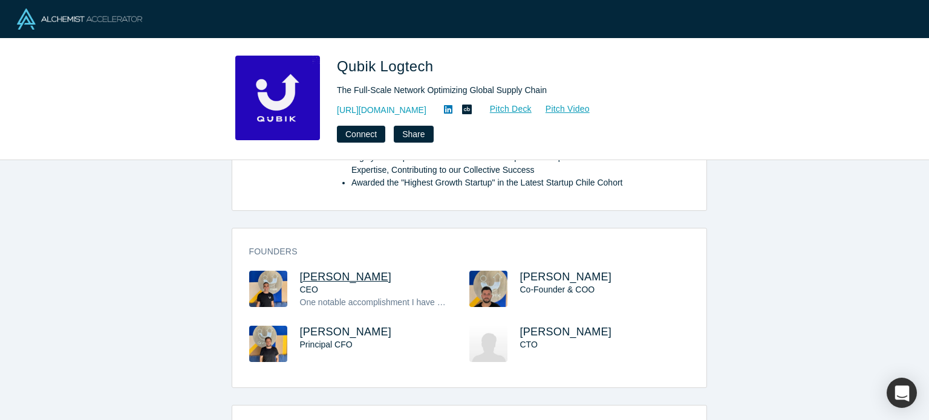
click at [307, 273] on span "[PERSON_NAME]" at bounding box center [346, 277] width 92 height 12
click at [545, 276] on span "[PERSON_NAME]" at bounding box center [566, 277] width 92 height 12
drag, startPoint x: 365, startPoint y: 274, endPoint x: 295, endPoint y: 258, distance: 71.3
click at [295, 258] on div "Founders [PERSON_NAME] CEO One notable accomplishment I have achieved is attain…" at bounding box center [469, 312] width 474 height 151
copy span "[PERSON_NAME]"
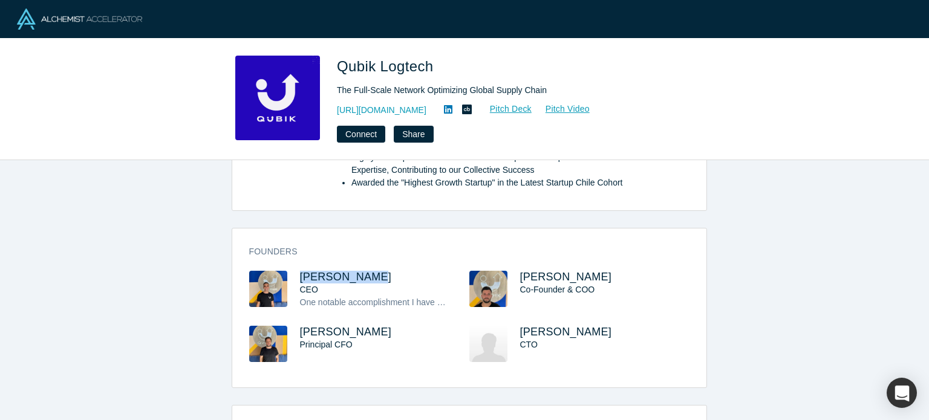
drag, startPoint x: 665, startPoint y: 274, endPoint x: 516, endPoint y: 259, distance: 149.5
click at [515, 259] on div "Founders [PERSON_NAME] CEO One notable accomplishment I have achieved is attain…" at bounding box center [469, 312] width 474 height 151
copy span "[PERSON_NAME]"
click at [440, 69] on h1 "Qubik Logtech" at bounding box center [506, 67] width 339 height 22
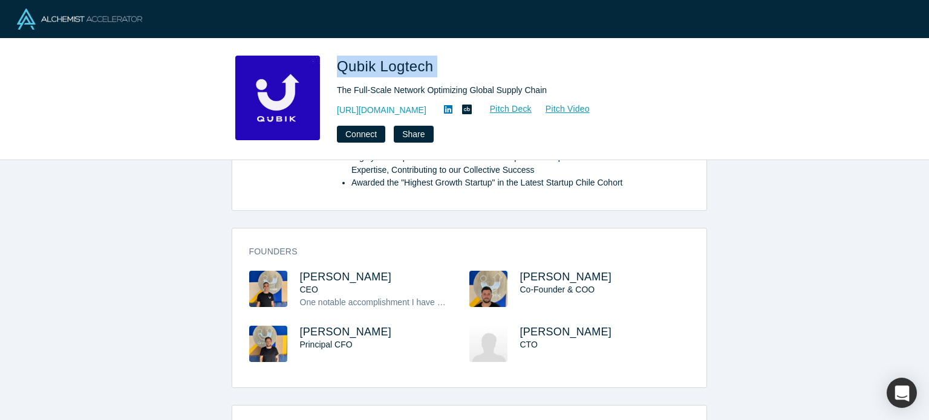
click at [440, 69] on h1 "Qubik Logtech" at bounding box center [506, 67] width 339 height 22
copy span "Qubik Logtech"
